Goal: Transaction & Acquisition: Download file/media

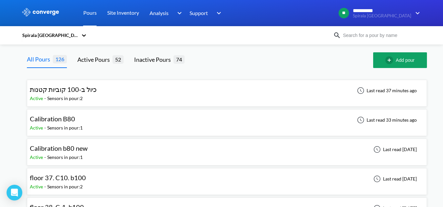
click at [100, 13] on div "Pours" at bounding box center [90, 13] width 24 height 26
click at [88, 14] on link "Pours" at bounding box center [89, 13] width 13 height 26
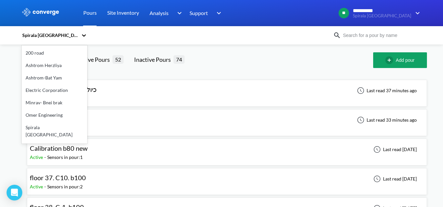
click at [85, 36] on icon at bounding box center [84, 35] width 4 height 2
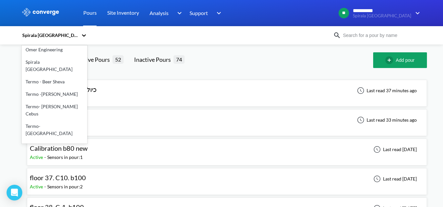
scroll to position [98, 0]
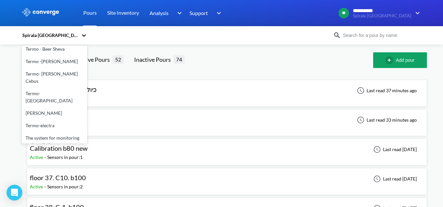
click at [46, 120] on div "Termo-electra" at bounding box center [55, 126] width 66 height 12
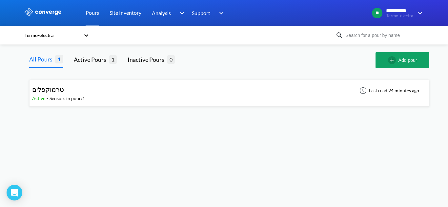
click at [255, 93] on div "טרמוקפלים Active - Sensors in pour: 1 Last read 24 minutes ago" at bounding box center [229, 93] width 394 height 21
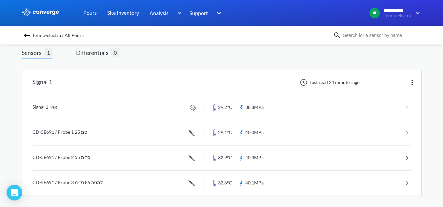
scroll to position [41, 0]
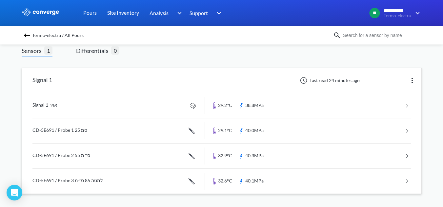
click at [160, 106] on link at bounding box center [221, 105] width 378 height 25
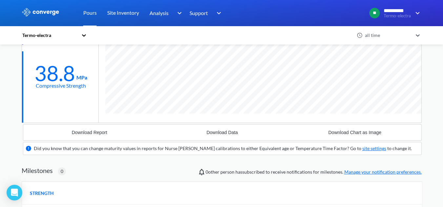
scroll to position [94, 0]
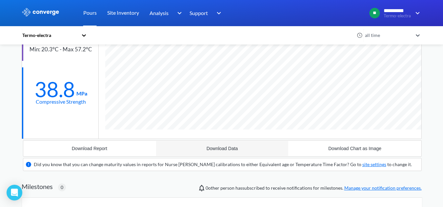
click at [218, 148] on div "Download Data" at bounding box center [221, 148] width 31 height 5
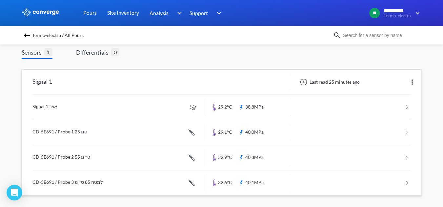
scroll to position [41, 0]
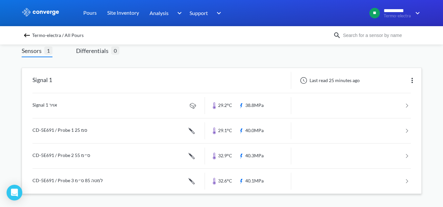
click at [111, 135] on link at bounding box center [221, 131] width 378 height 25
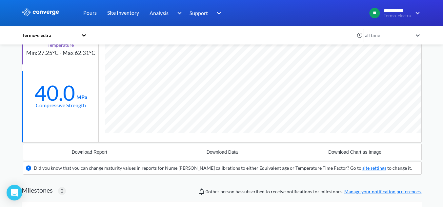
scroll to position [90, 0]
click at [219, 149] on button "Download Data" at bounding box center [222, 153] width 133 height 16
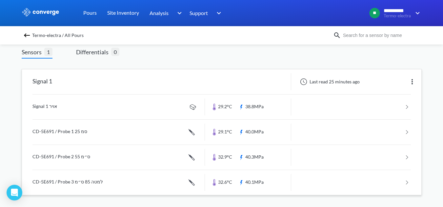
scroll to position [41, 0]
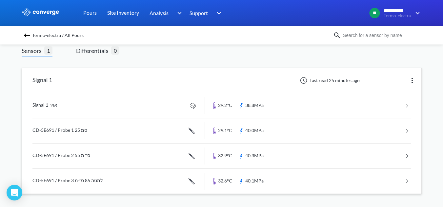
click at [83, 154] on link at bounding box center [221, 156] width 378 height 25
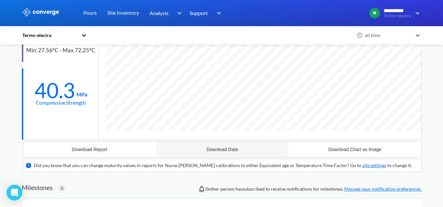
scroll to position [92, 0]
click at [203, 156] on button "Download Data" at bounding box center [222, 150] width 133 height 16
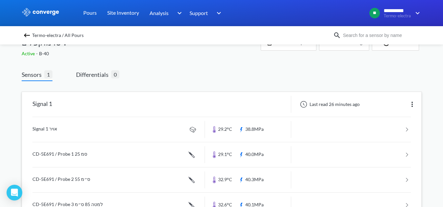
scroll to position [41, 0]
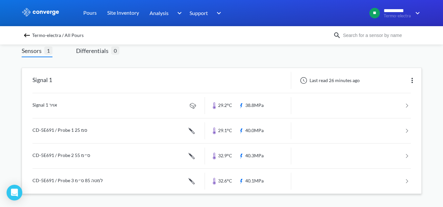
click at [68, 100] on link at bounding box center [221, 105] width 378 height 25
click at [97, 173] on link at bounding box center [221, 181] width 378 height 25
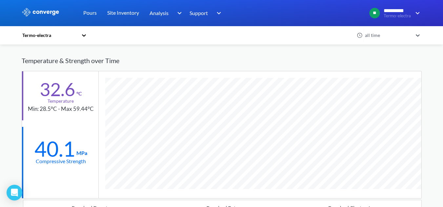
scroll to position [131, 0]
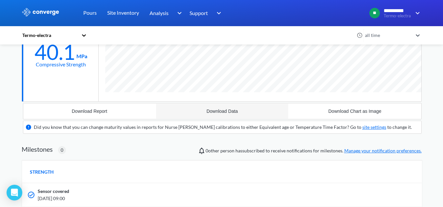
click at [230, 112] on div "Download Data" at bounding box center [221, 111] width 31 height 5
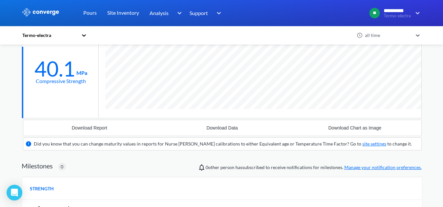
scroll to position [98, 0]
